Goal: Information Seeking & Learning: Learn about a topic

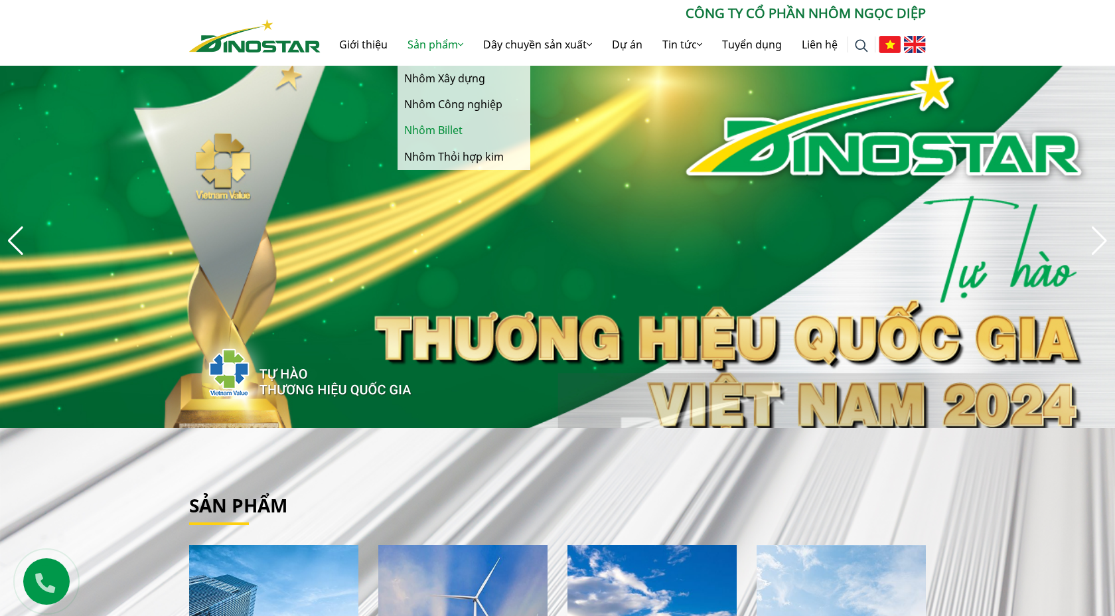
click at [437, 131] on link "Nhôm Billet" at bounding box center [463, 130] width 133 height 26
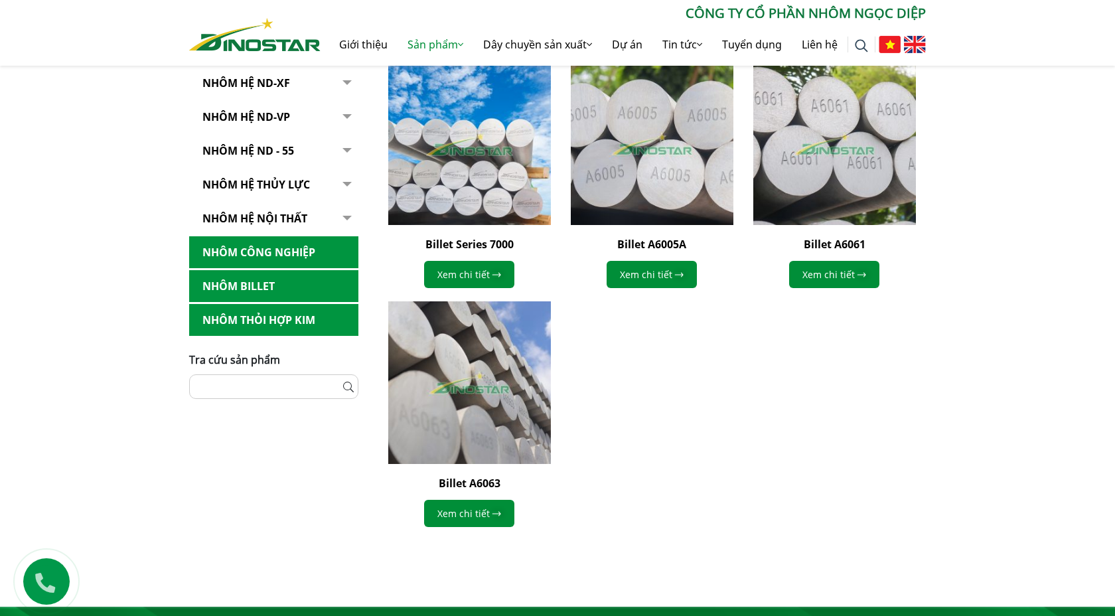
scroll to position [392, 0]
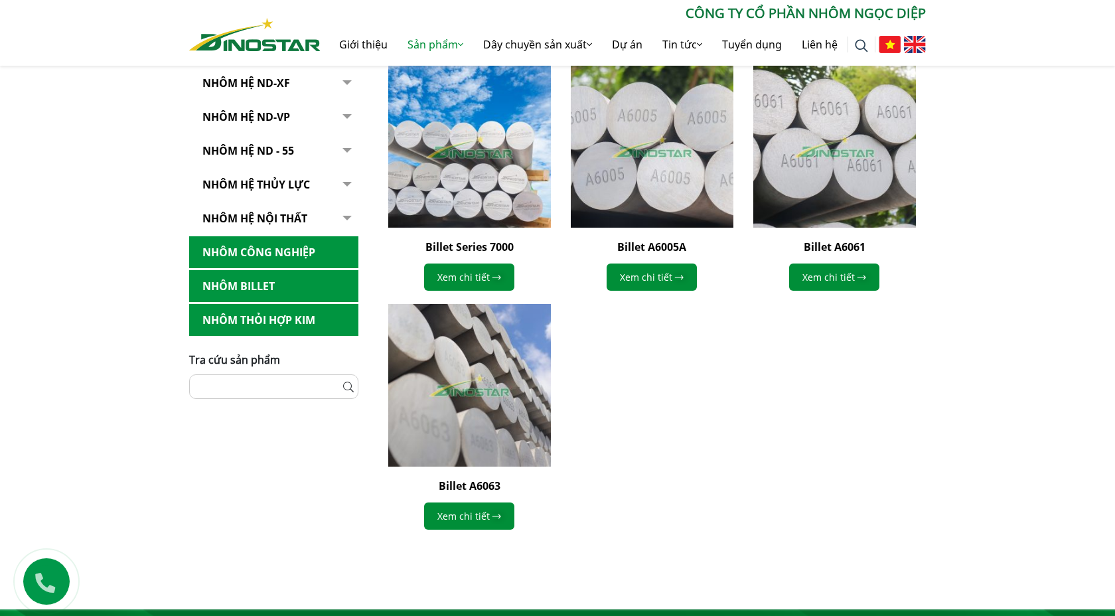
click at [281, 321] on link "Nhôm Thỏi hợp kim" at bounding box center [273, 320] width 169 height 33
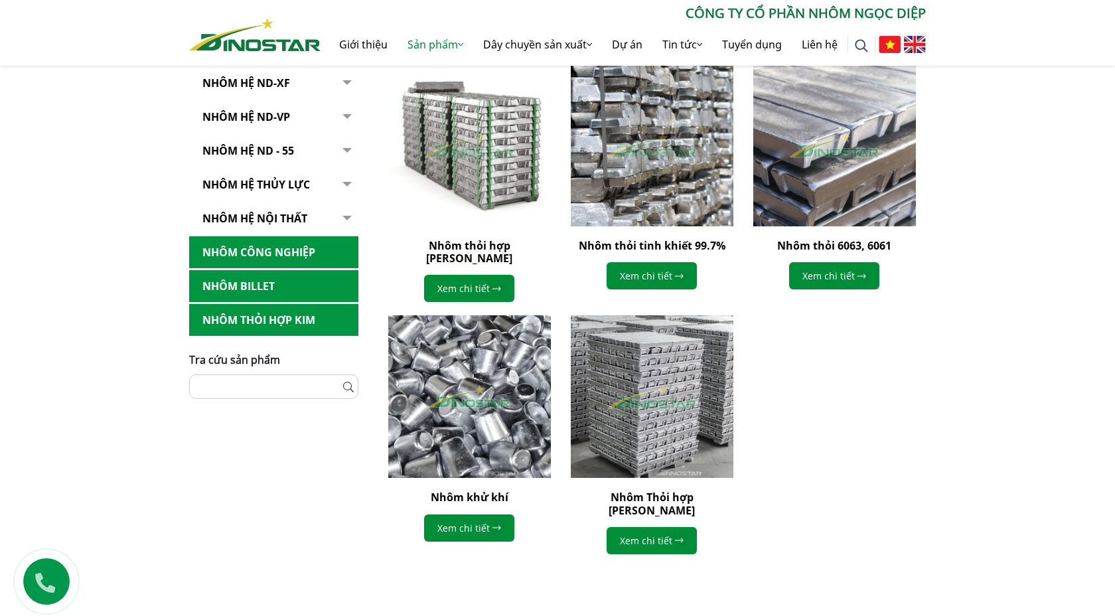
scroll to position [392, 0]
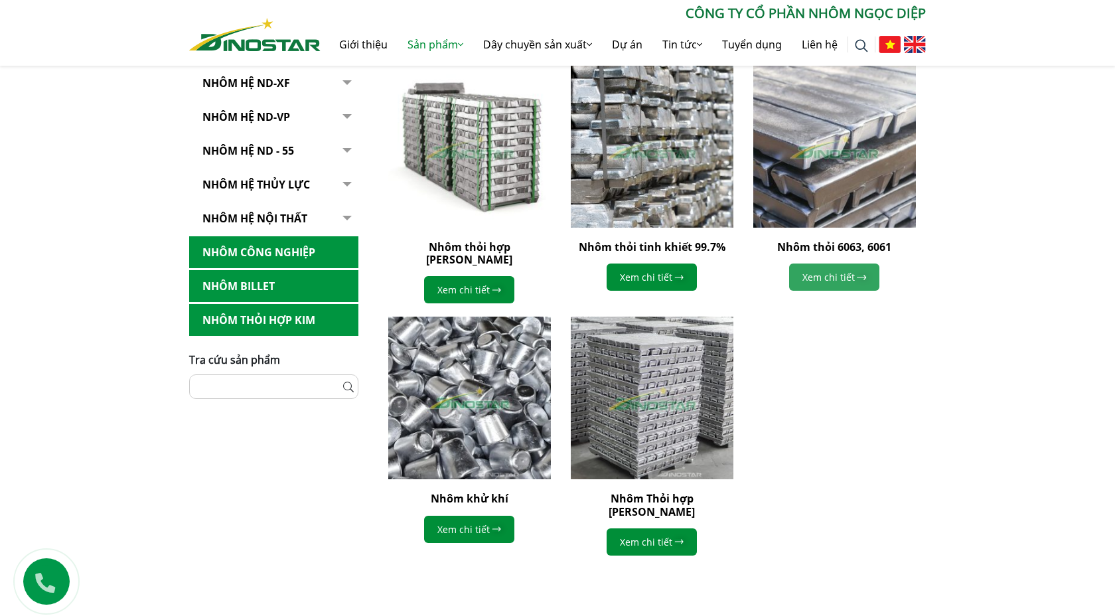
click at [839, 272] on link "Xem chi tiết" at bounding box center [834, 276] width 90 height 27
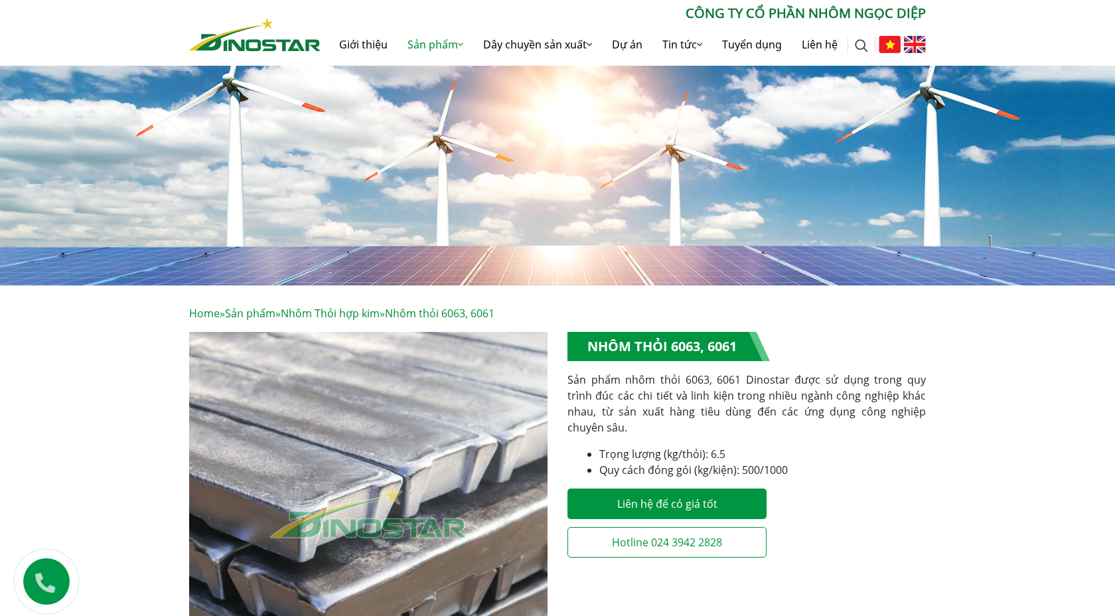
click at [460, 213] on img at bounding box center [557, 169] width 1115 height 232
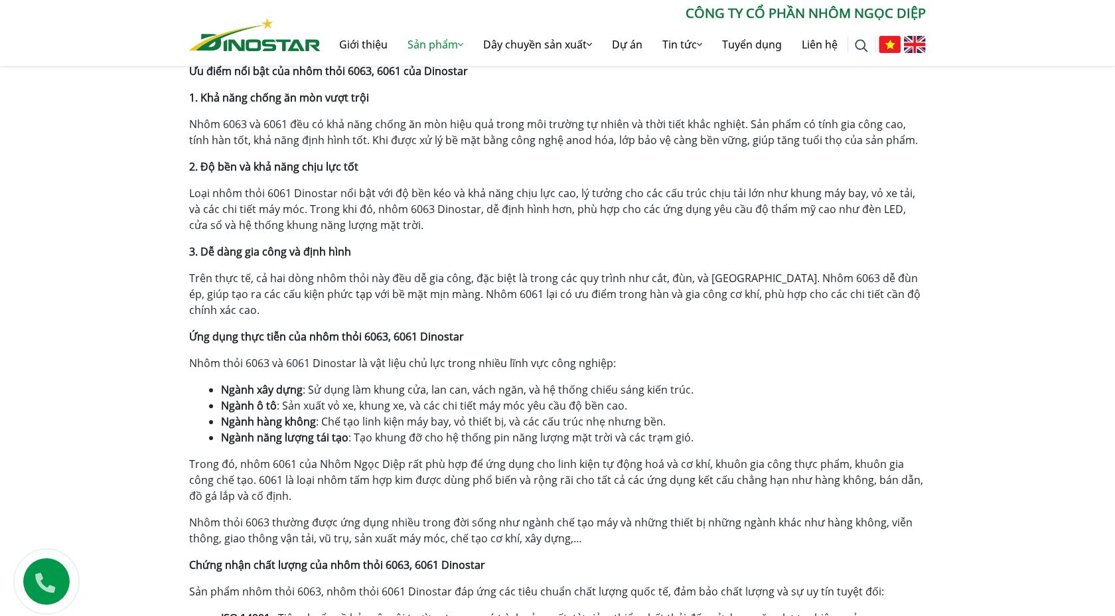
scroll to position [1004, 0]
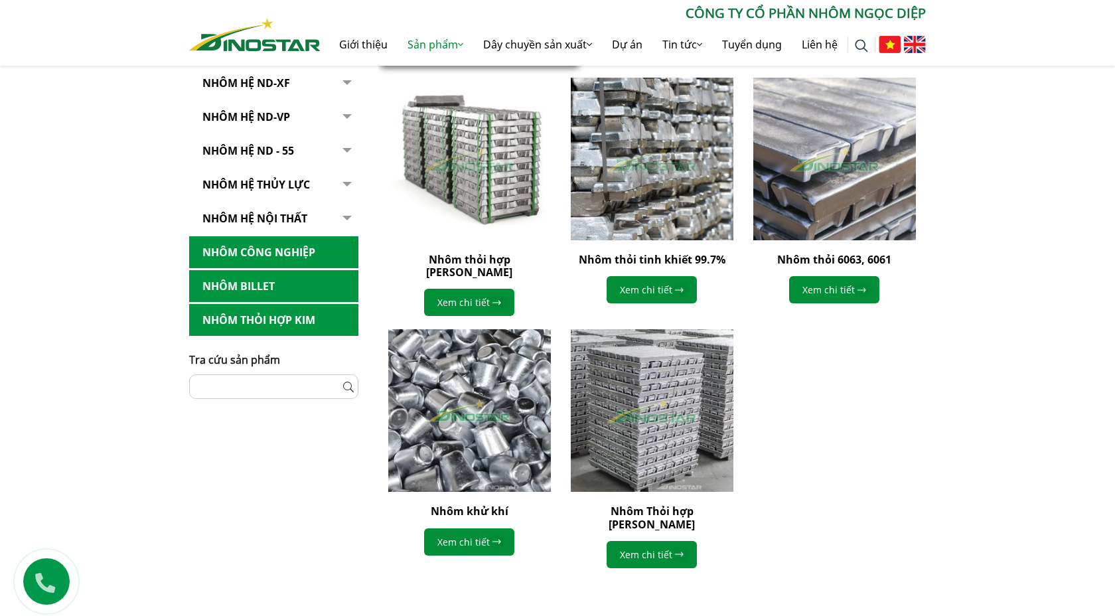
scroll to position [392, 0]
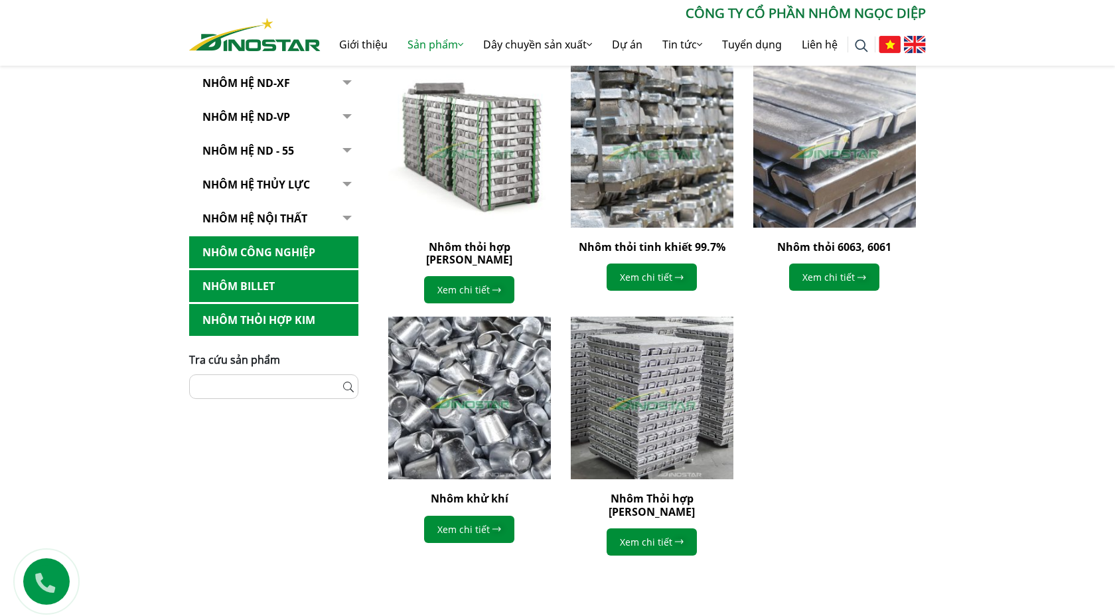
click at [659, 165] on img at bounding box center [652, 146] width 178 height 178
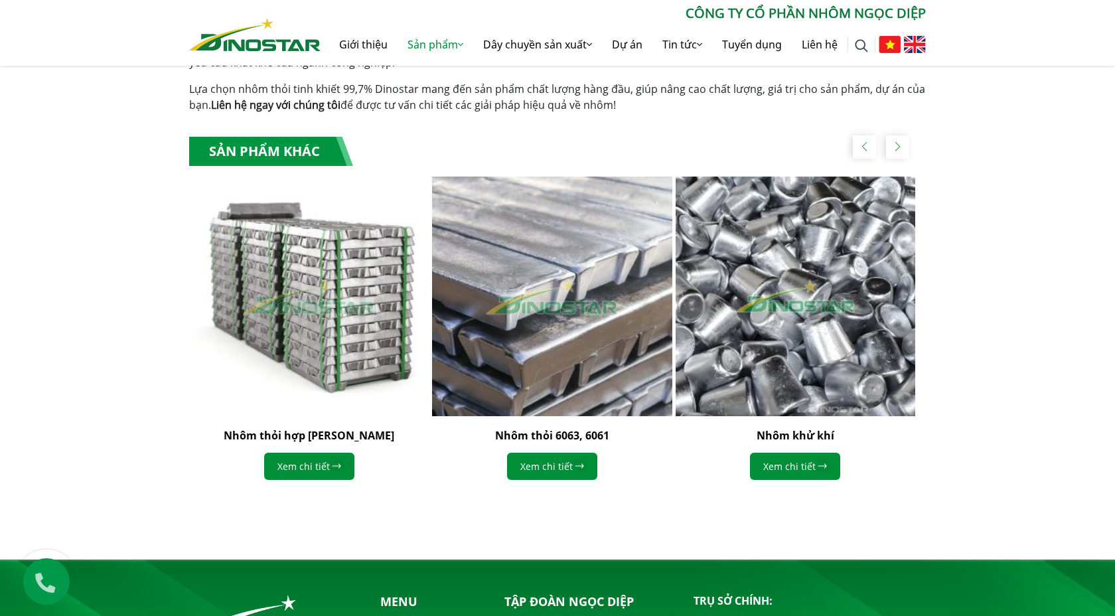
scroll to position [1312, 0]
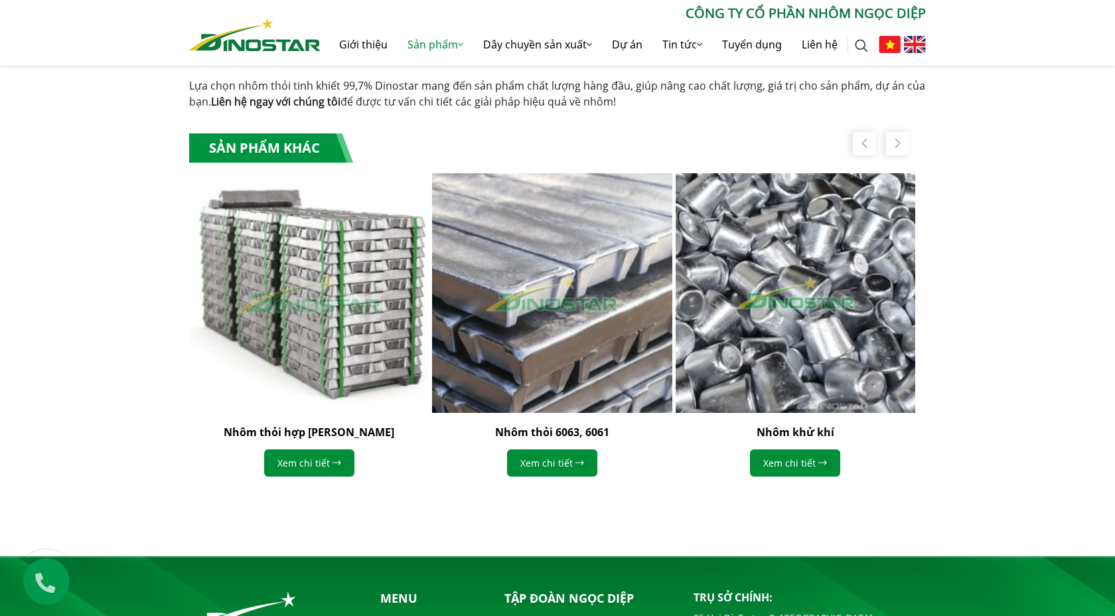
click at [334, 339] on img "1 / 4" at bounding box center [308, 292] width 263 height 263
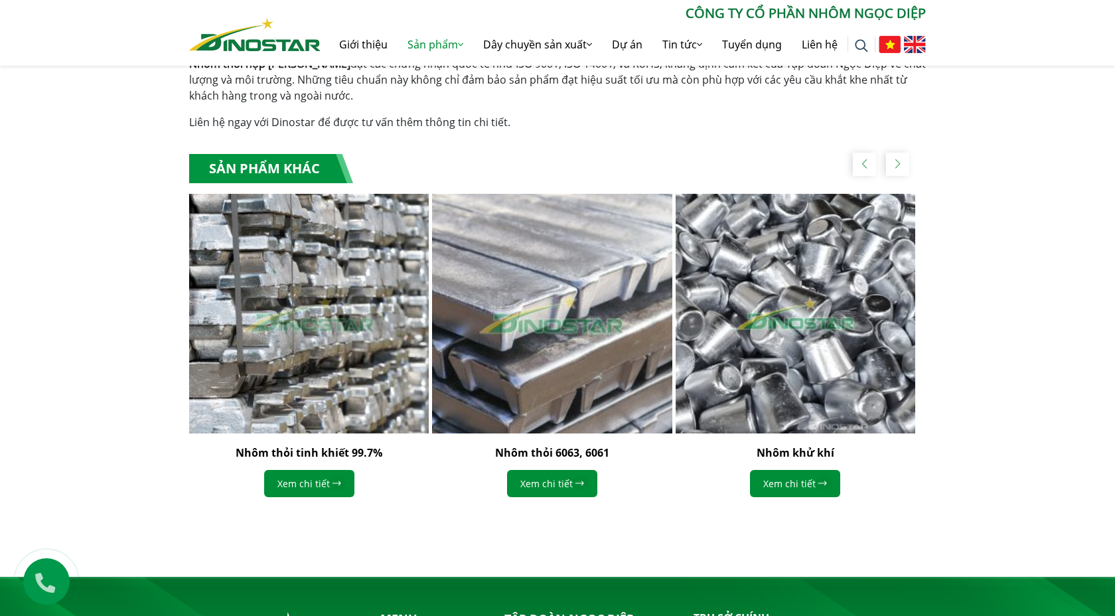
scroll to position [1042, 0]
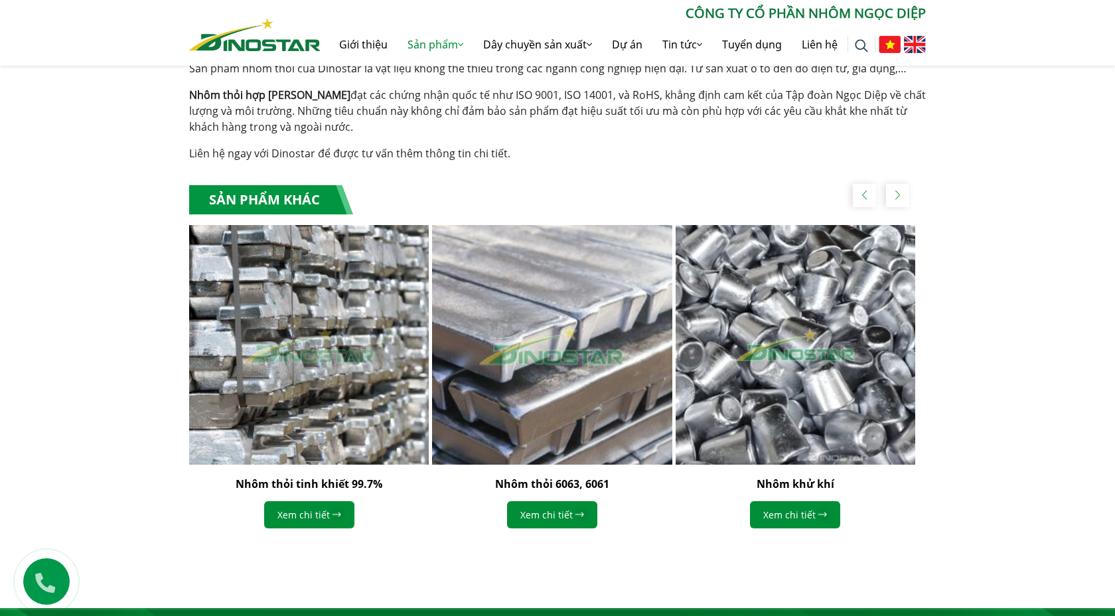
click at [601, 334] on img "2 / 4" at bounding box center [551, 344] width 263 height 263
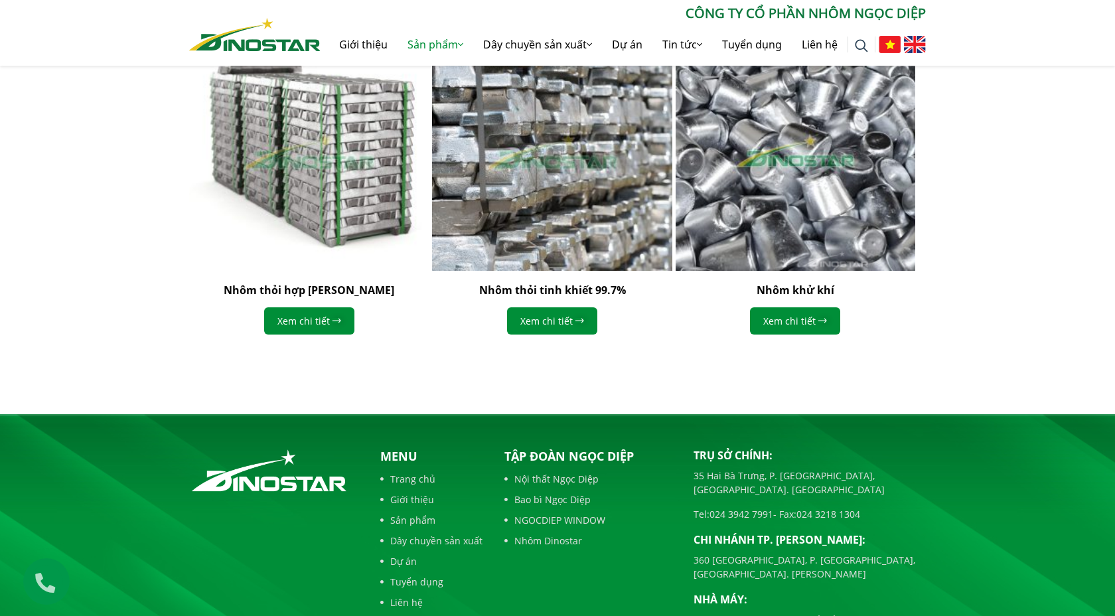
scroll to position [1729, 0]
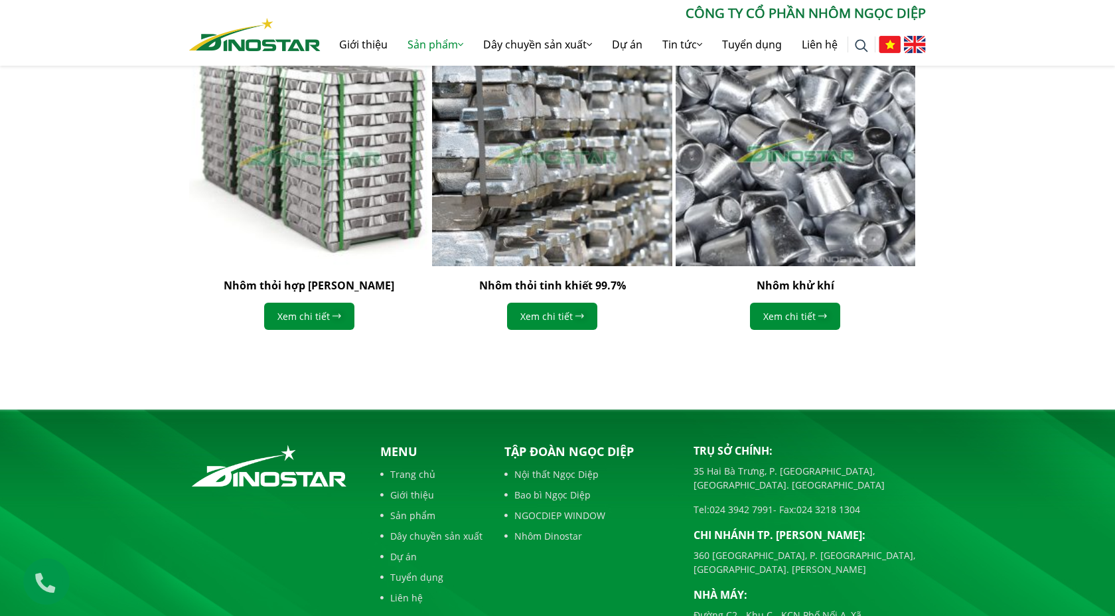
click at [320, 171] on img "1 / 4" at bounding box center [308, 146] width 263 height 263
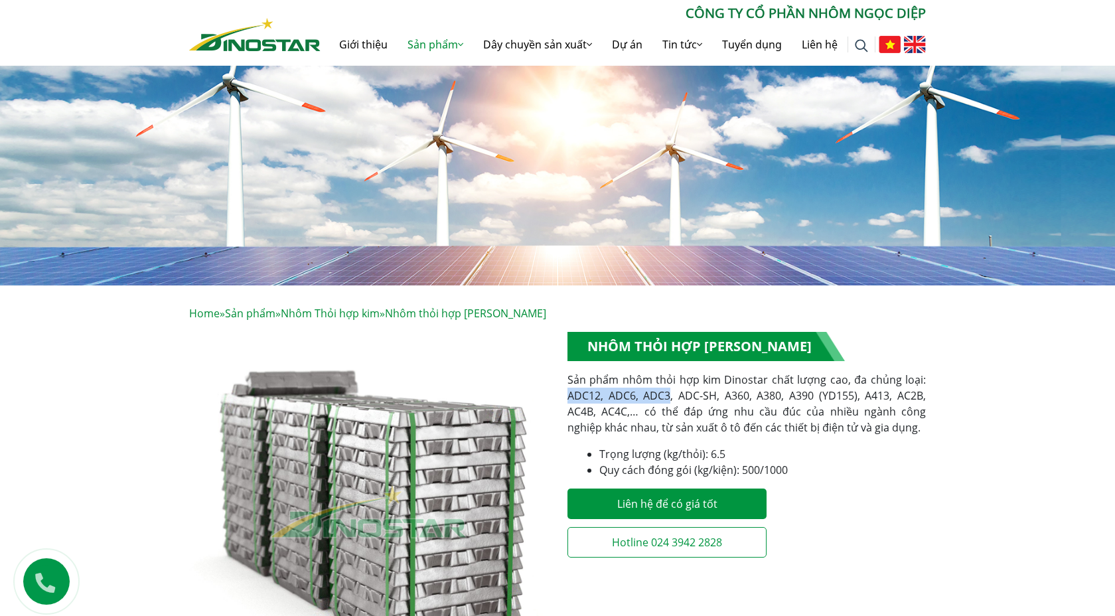
drag, startPoint x: 569, startPoint y: 393, endPoint x: 668, endPoint y: 398, distance: 99.0
click at [668, 398] on p "Sản phẩm nhôm thỏi hợp kim Dinostar chất lượng cao, đa chủng loại: ADC12, ADC6,…" at bounding box center [746, 404] width 358 height 64
copy p "ADC12, ADC6, ADC3"
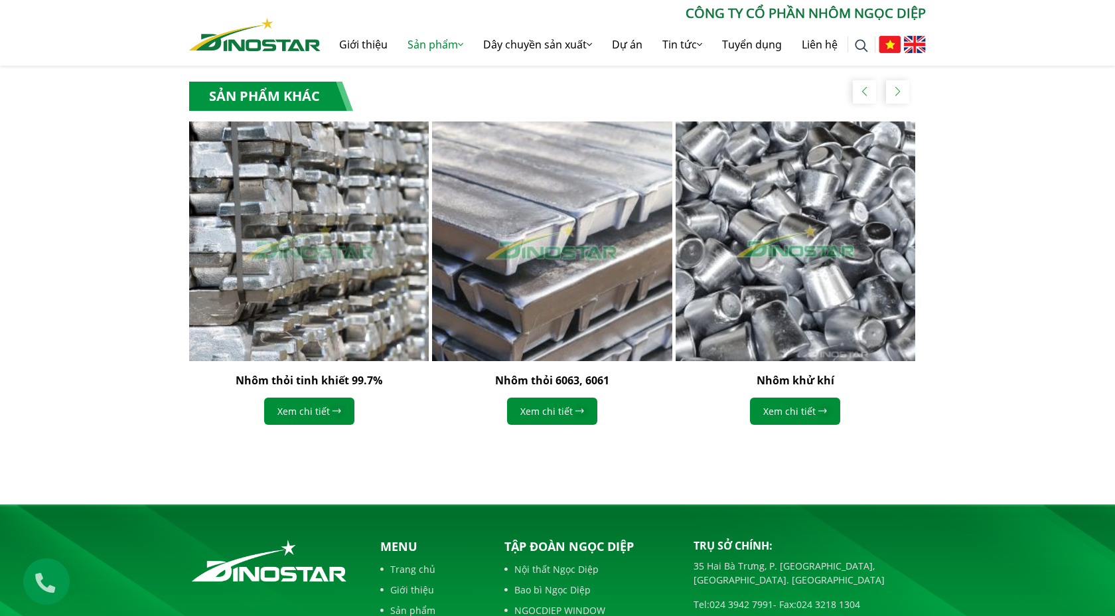
scroll to position [1343, 0]
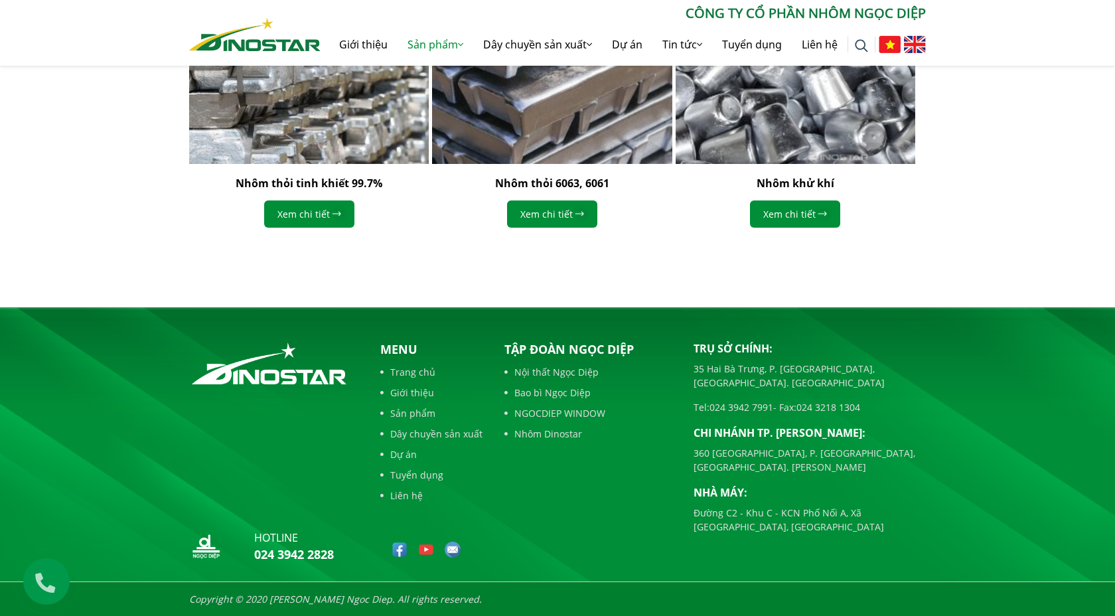
click at [409, 495] on link "Liên hệ" at bounding box center [431, 495] width 102 height 14
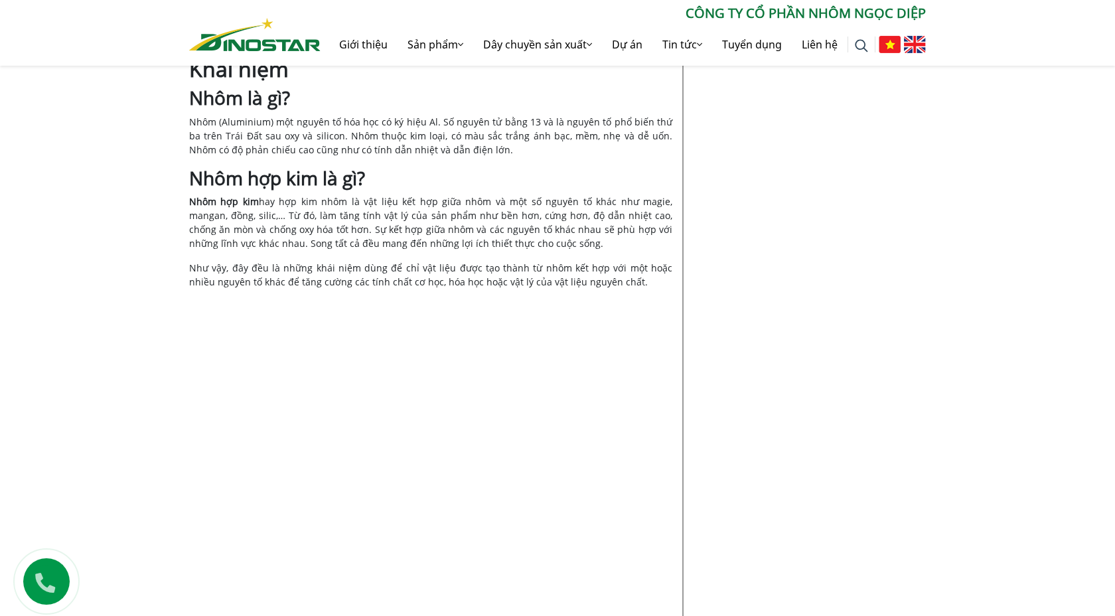
scroll to position [720, 0]
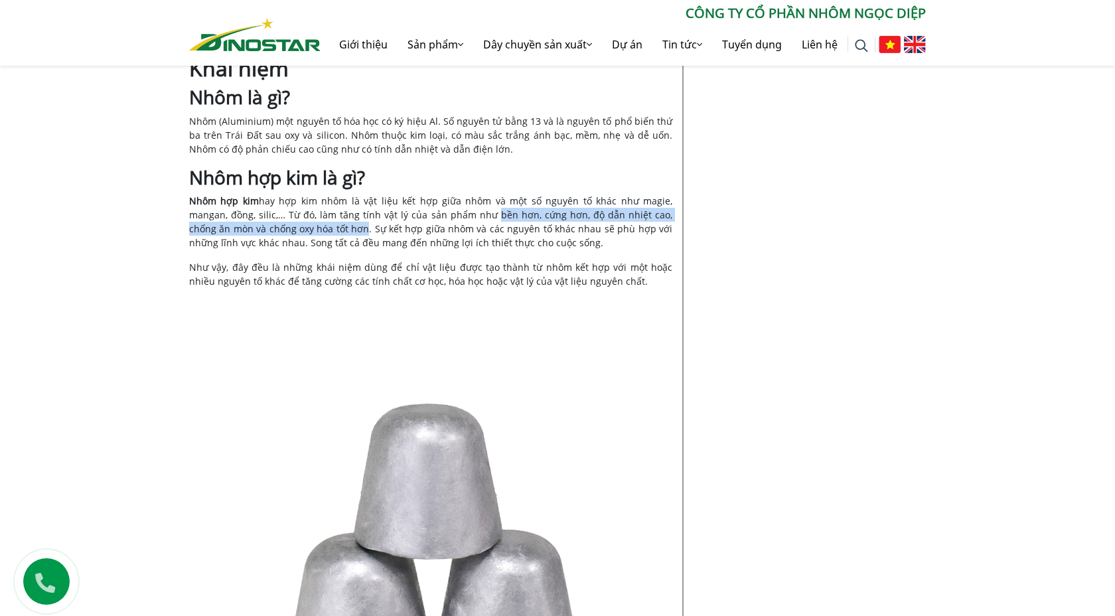
drag, startPoint x: 446, startPoint y: 216, endPoint x: 303, endPoint y: 229, distance: 143.3
click at [303, 229] on span "àm tăng tính vật lý của sản phẩm như bền hơn, cứng hơn, độ dẫn nhiệt cao, chống…" at bounding box center [430, 228] width 483 height 40
copy span "bền hơn, cứng hơn, độ dẫn nhiệt cao, chống ăn mòn và chống oxy hóa tốt hơn"
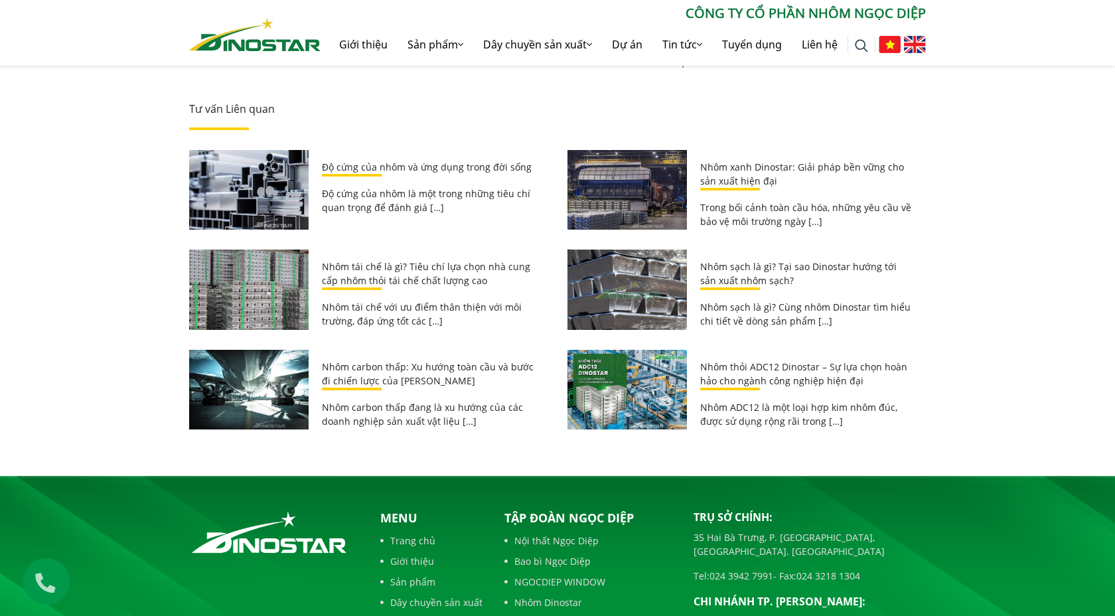
scroll to position [2884, 0]
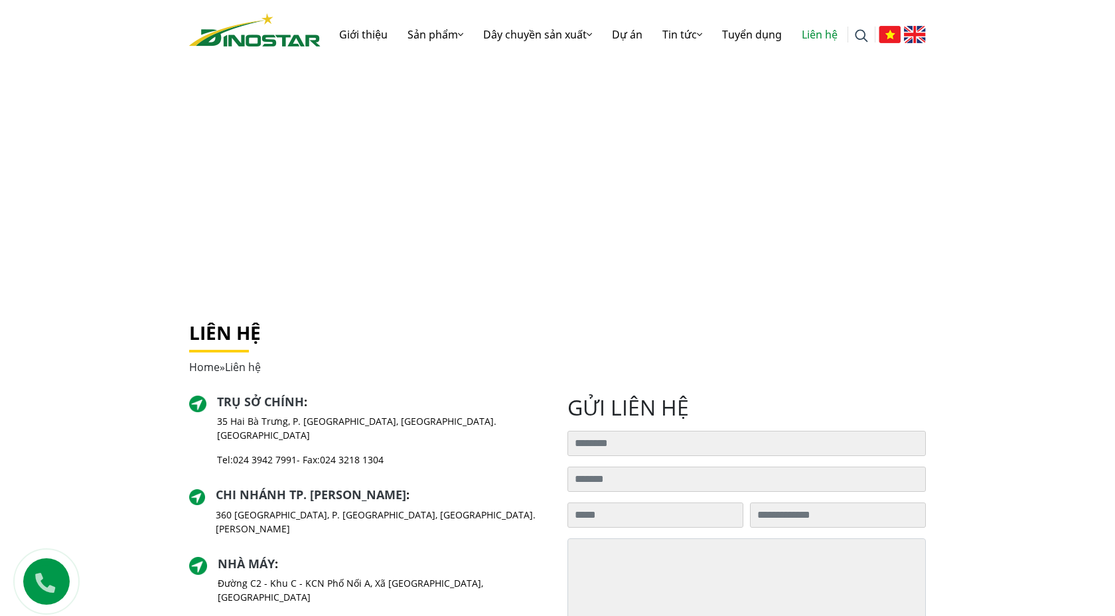
click at [50, 581] on icon at bounding box center [45, 579] width 41 height 39
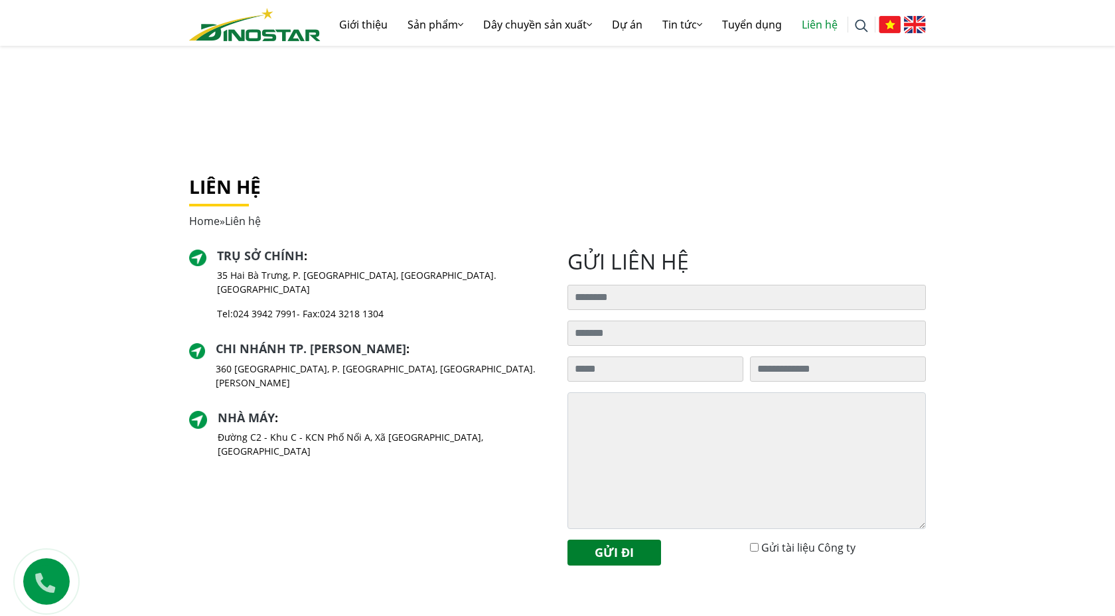
scroll to position [147, 0]
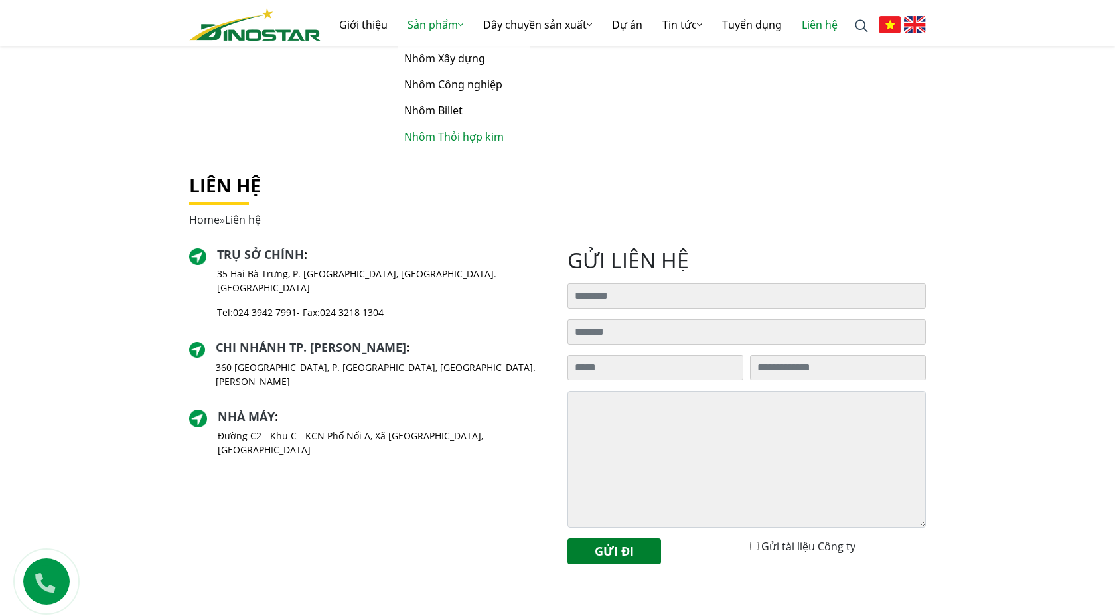
click at [427, 139] on link "Nhôm Thỏi hợp kim" at bounding box center [463, 137] width 133 height 26
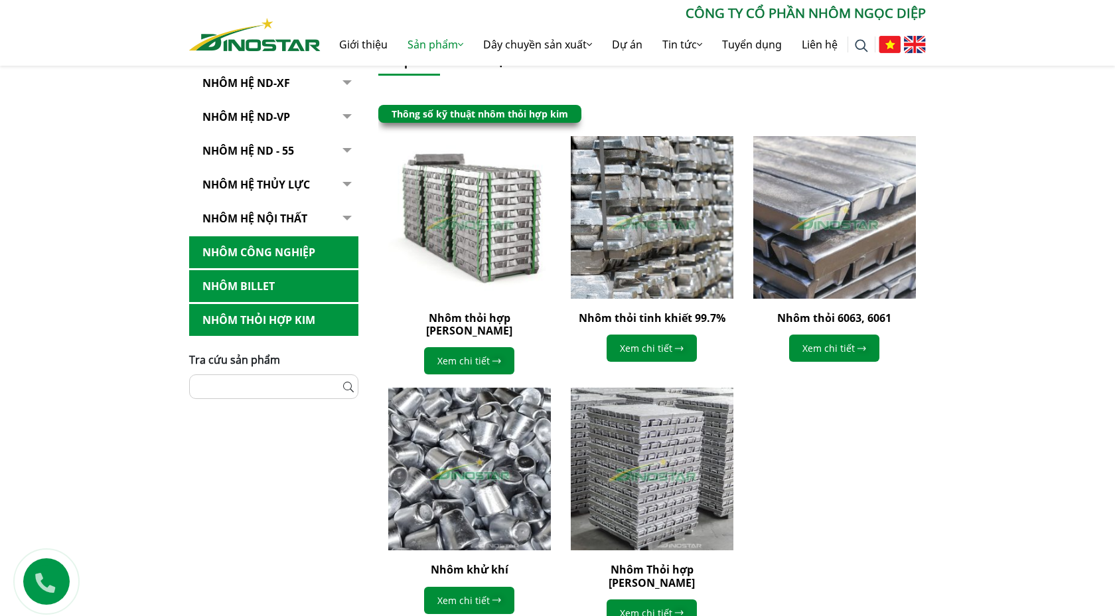
scroll to position [332, 0]
